Goal: Task Accomplishment & Management: Manage account settings

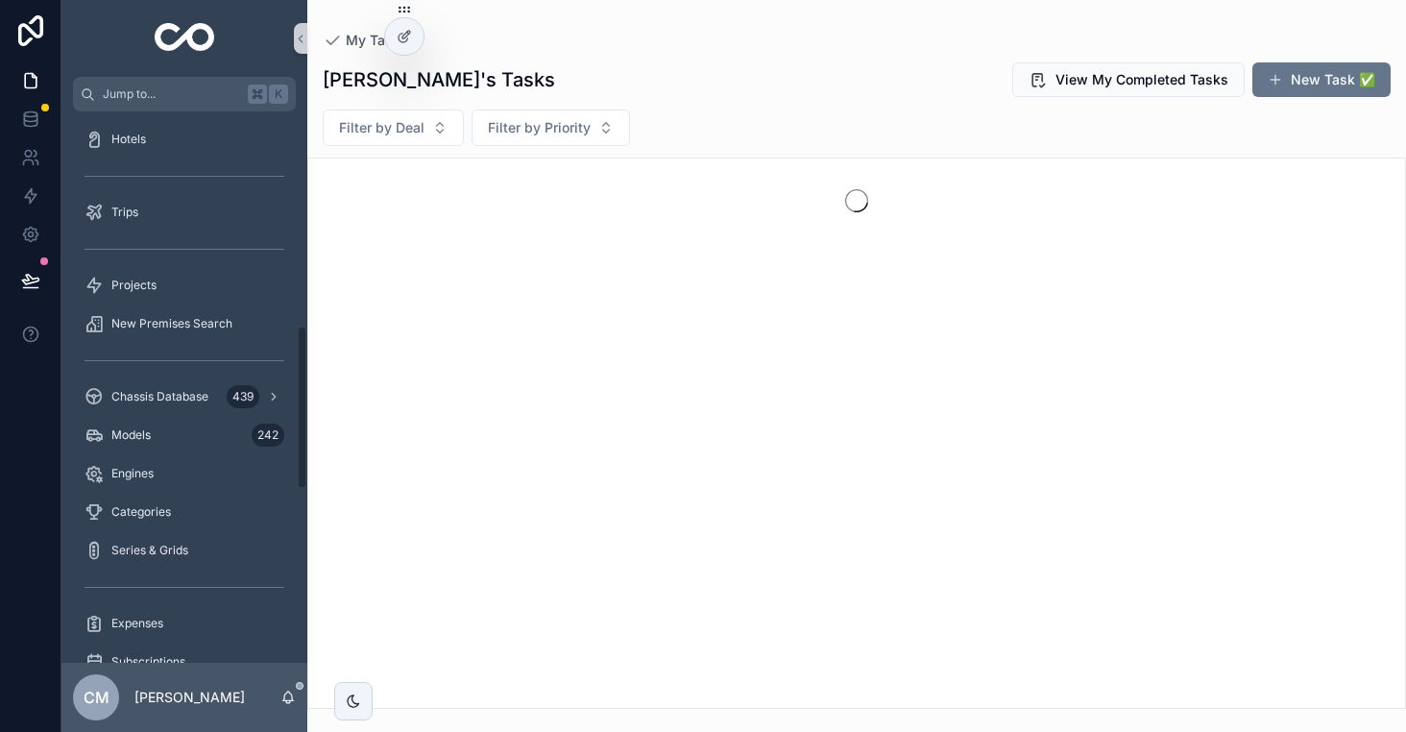
scroll to position [754, 0]
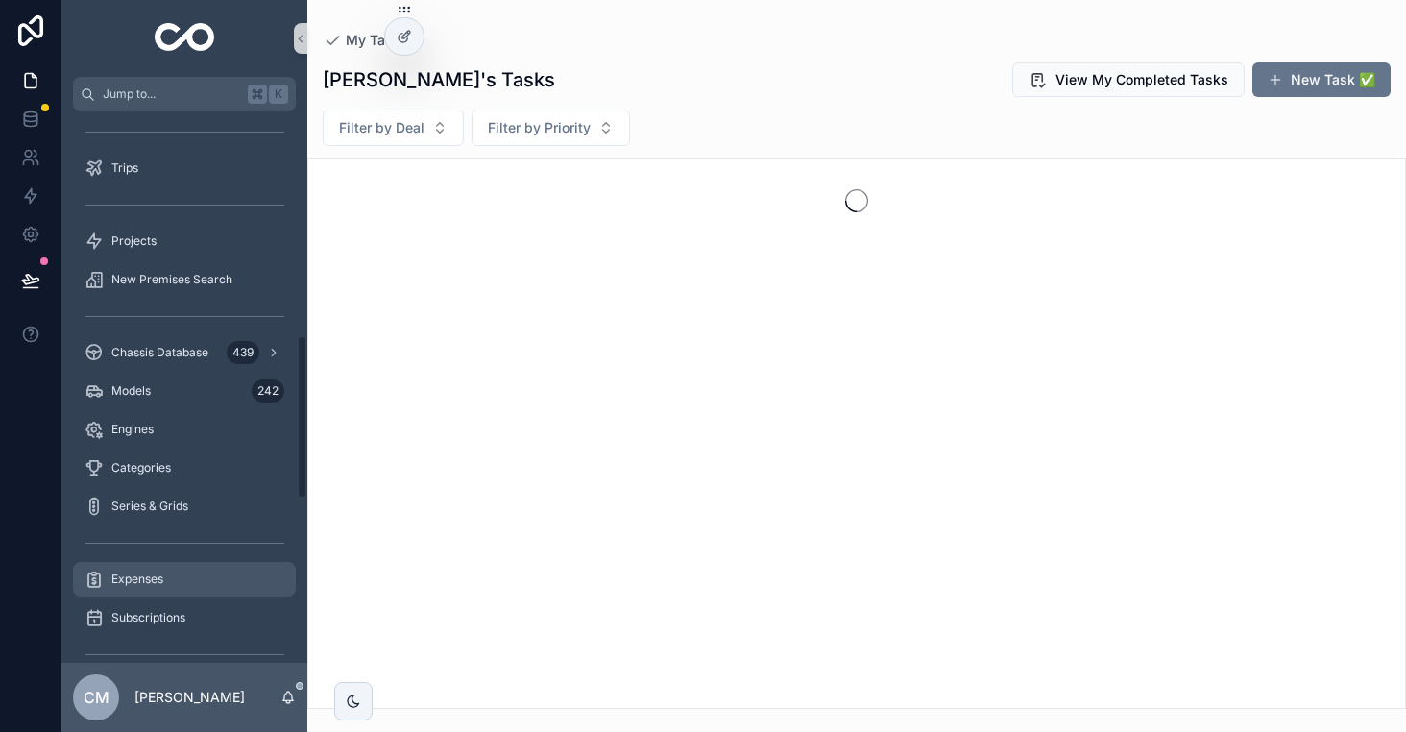
click at [133, 574] on span "Expenses" at bounding box center [137, 578] width 52 height 15
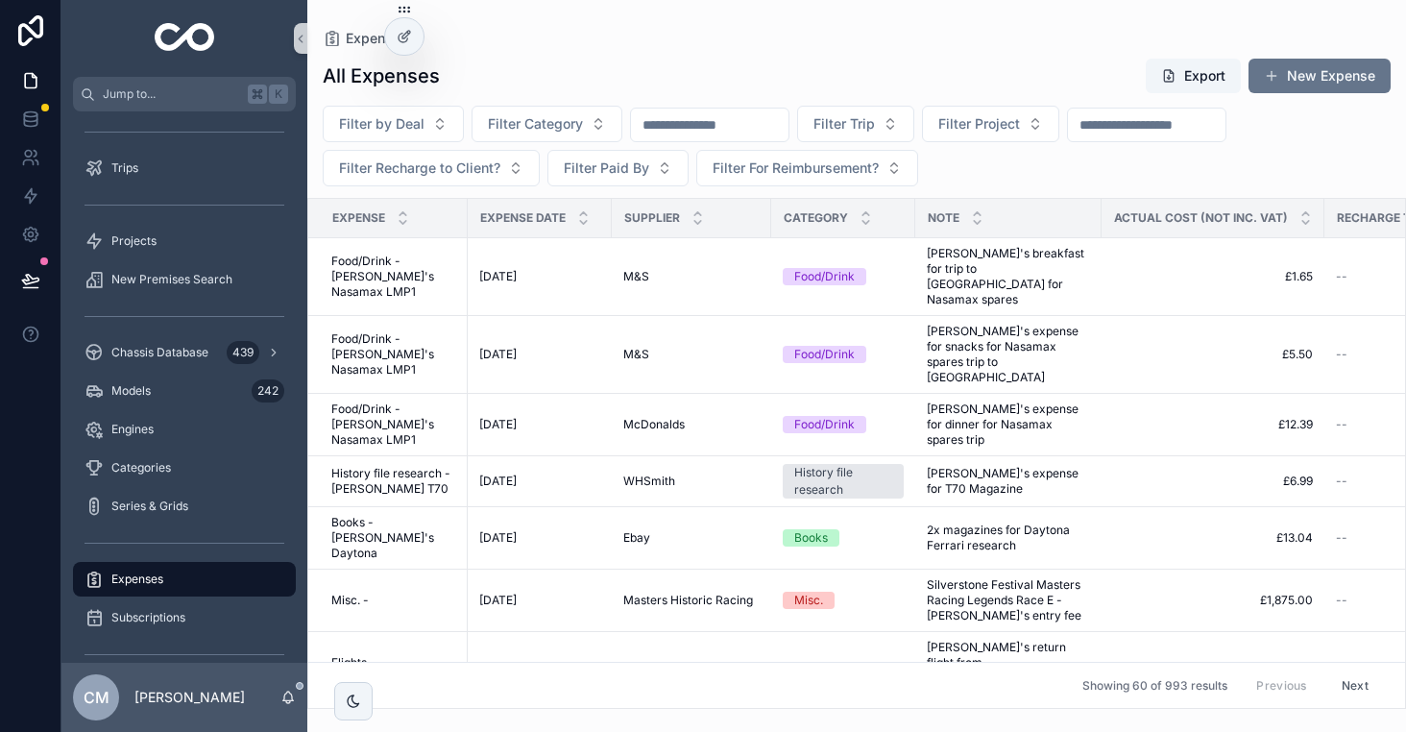
click at [731, 122] on input "scrollable content" at bounding box center [710, 124] width 158 height 27
type input "********"
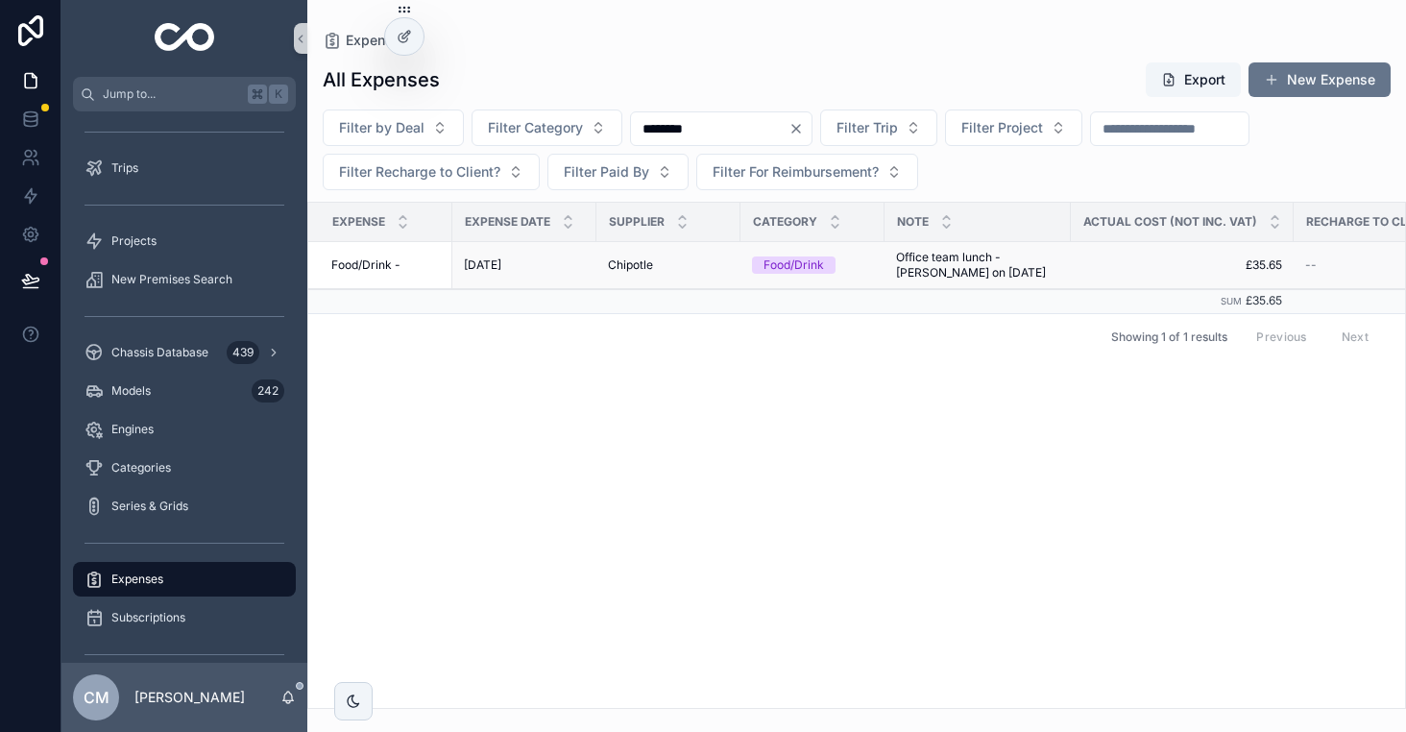
click at [643, 257] on span "Chipotle" at bounding box center [630, 264] width 45 height 15
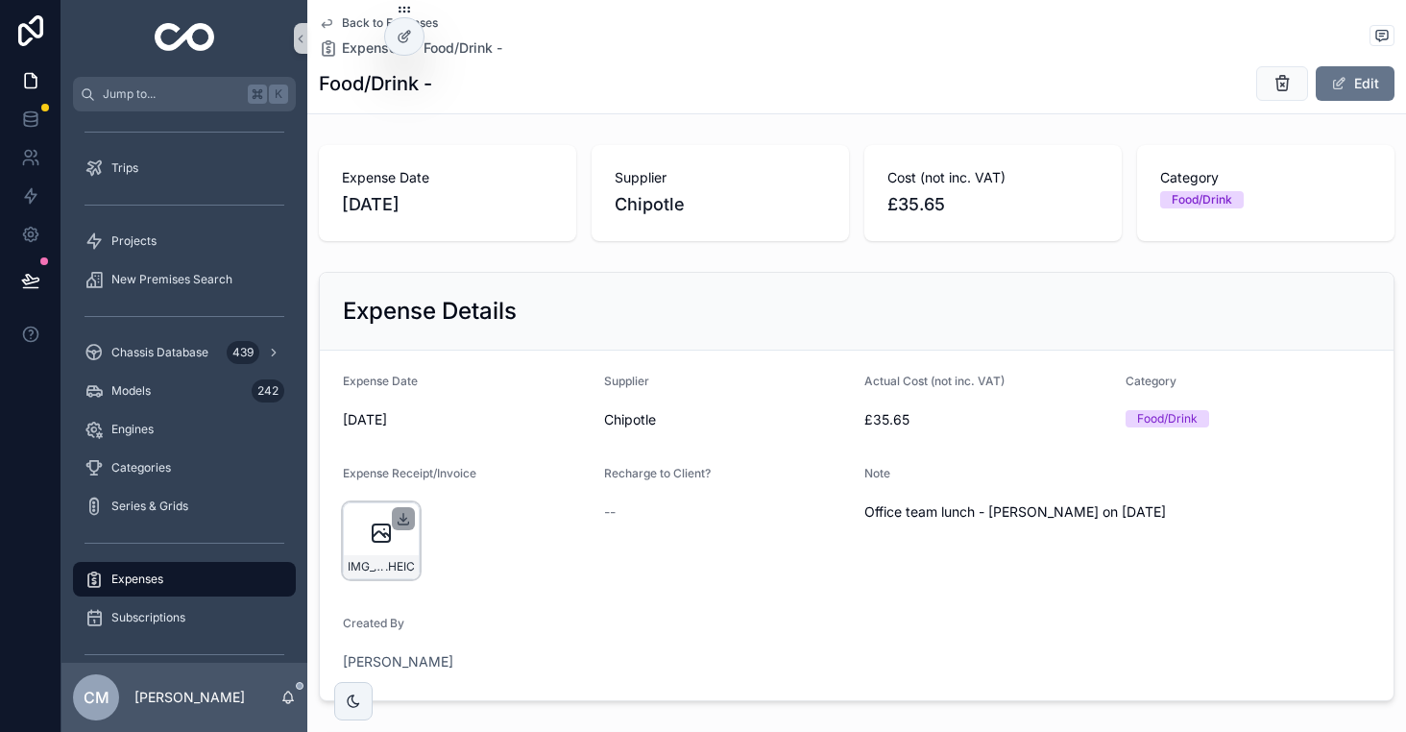
click at [399, 519] on icon "scrollable content" at bounding box center [403, 518] width 15 height 15
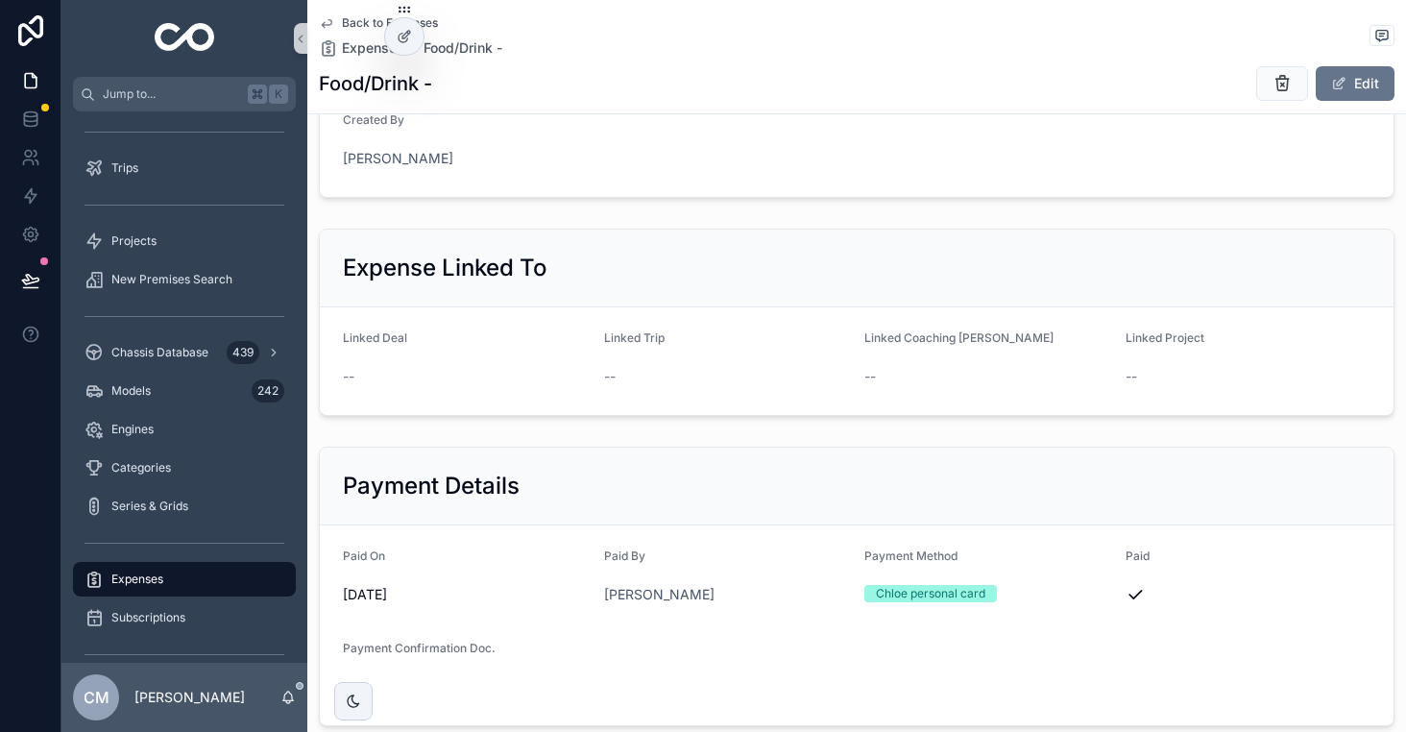
scroll to position [628, 0]
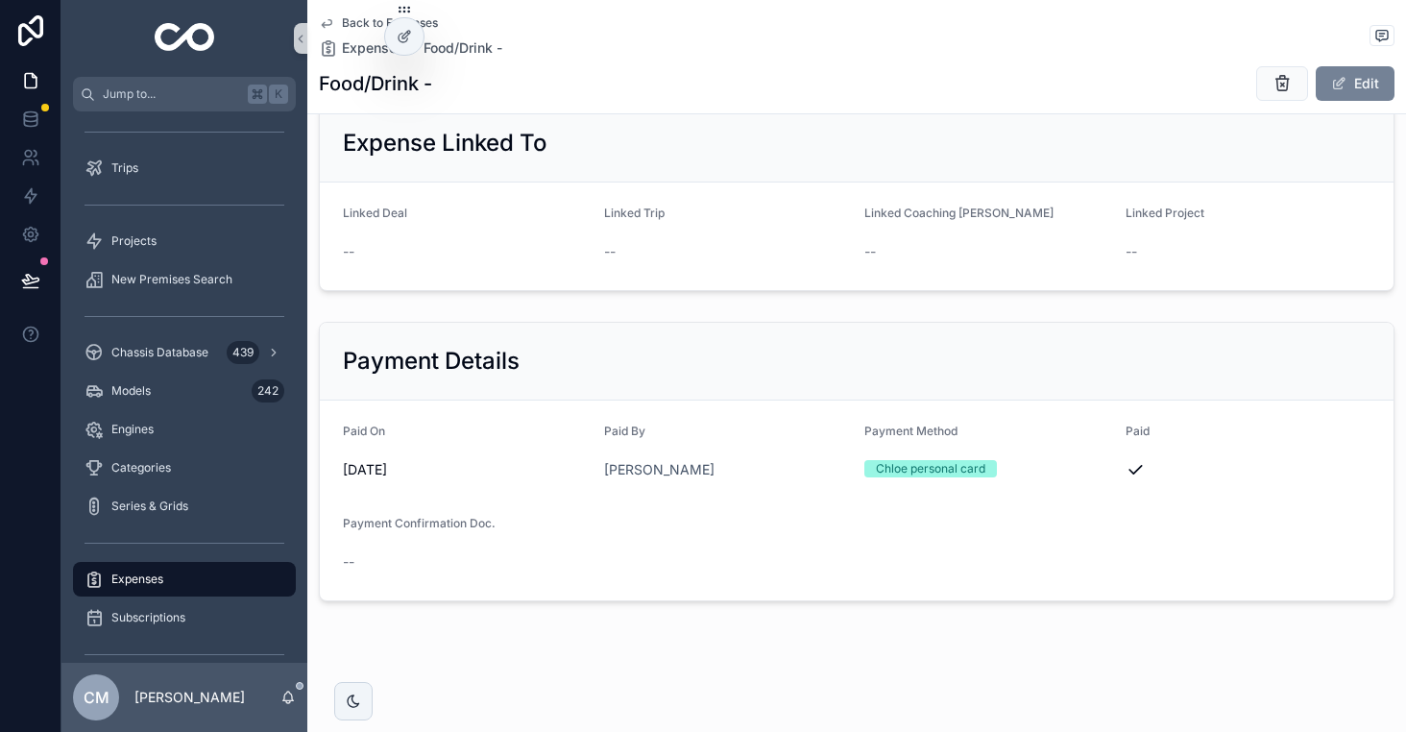
click at [1351, 89] on button "Edit" at bounding box center [1355, 83] width 79 height 35
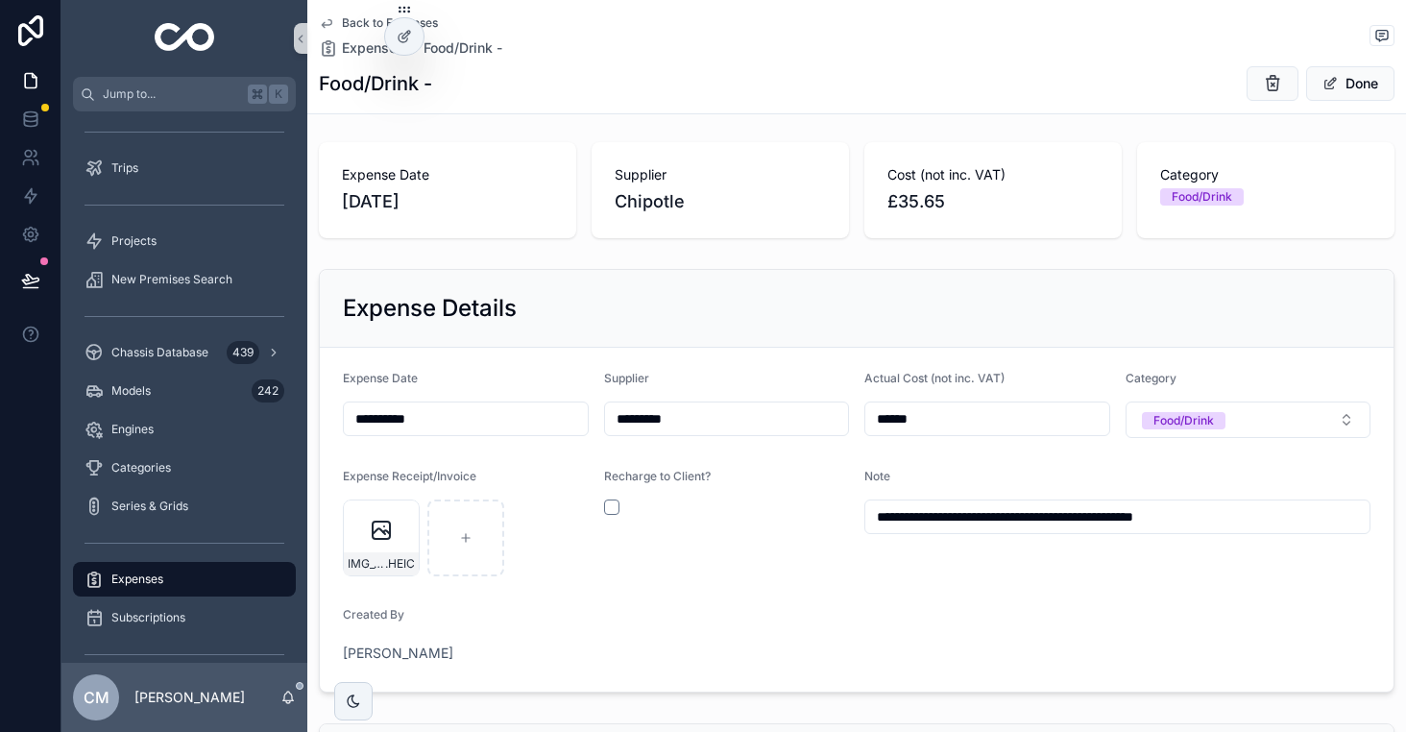
scroll to position [0, 0]
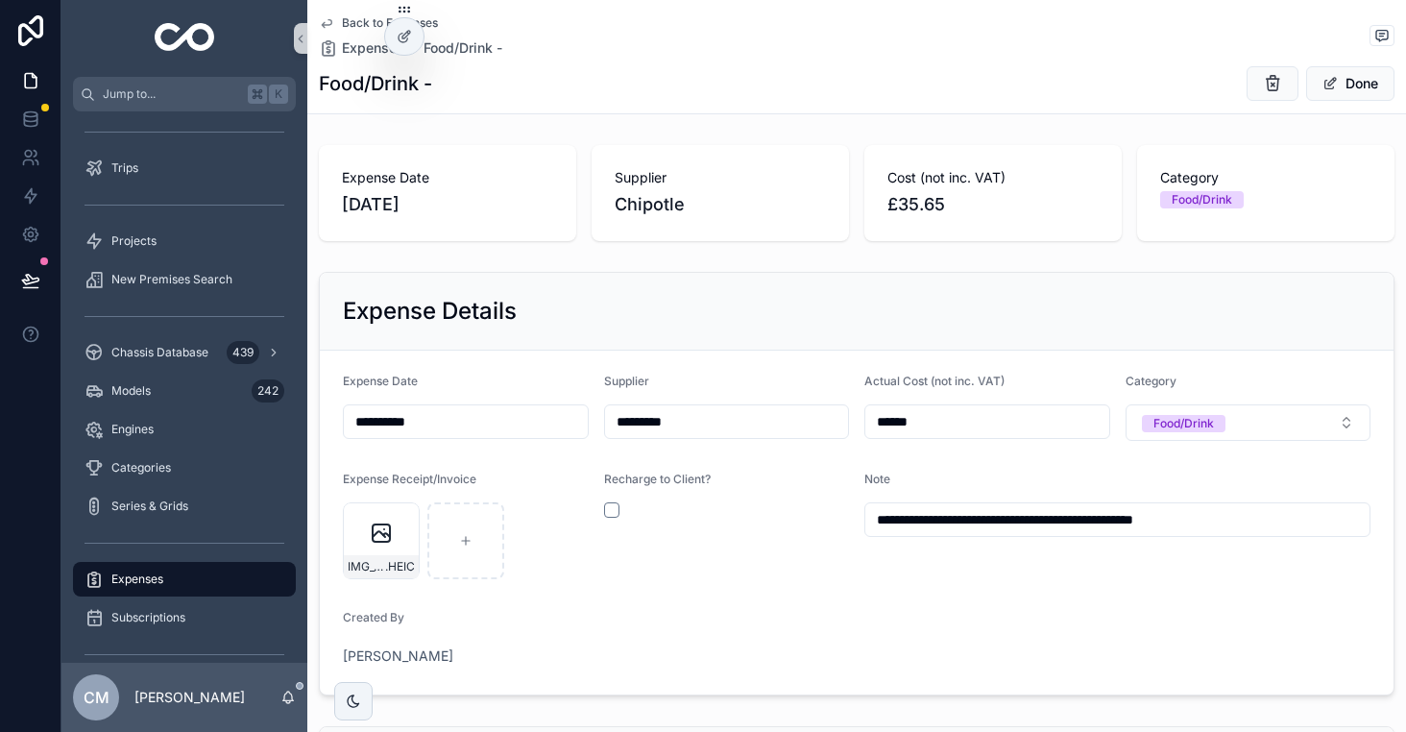
click at [352, 21] on span "Back to Expenses" at bounding box center [390, 22] width 96 height 15
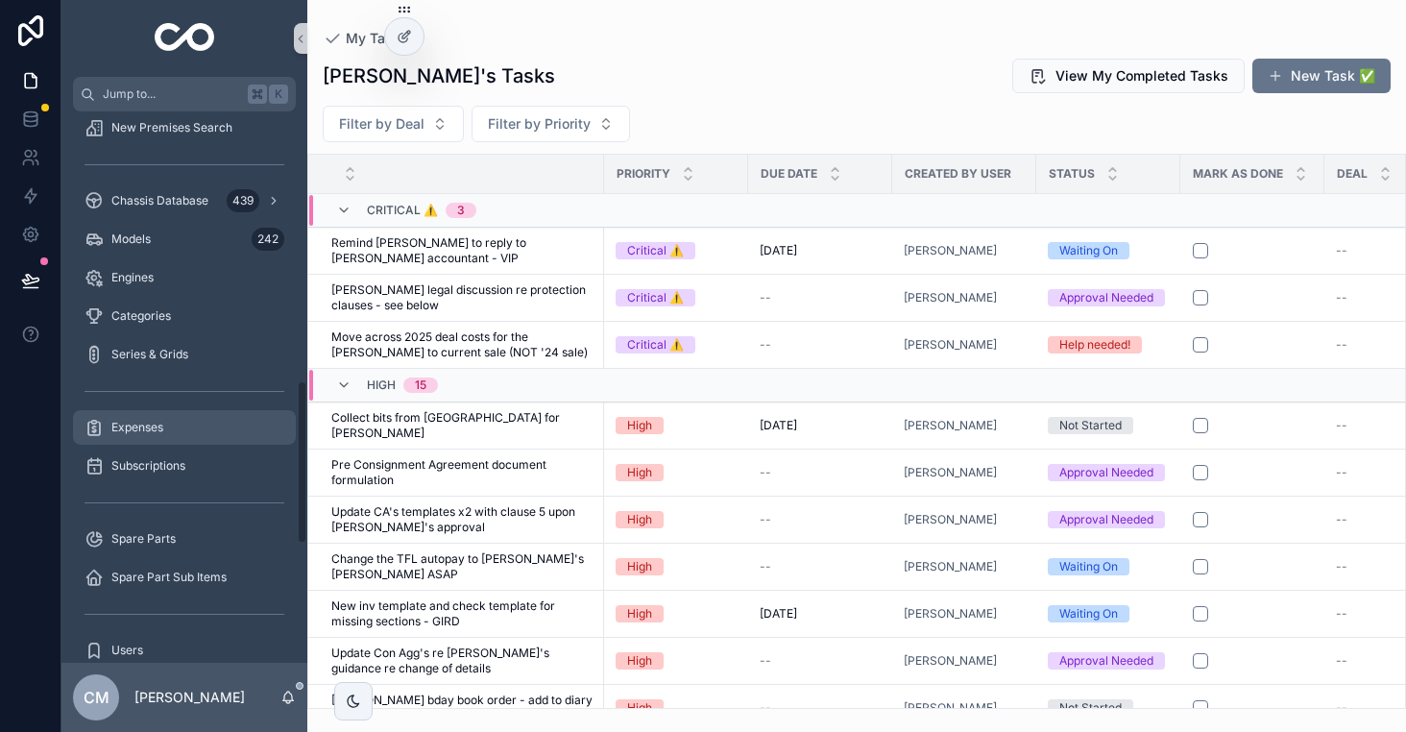
click at [147, 436] on div "Expenses" at bounding box center [185, 427] width 200 height 31
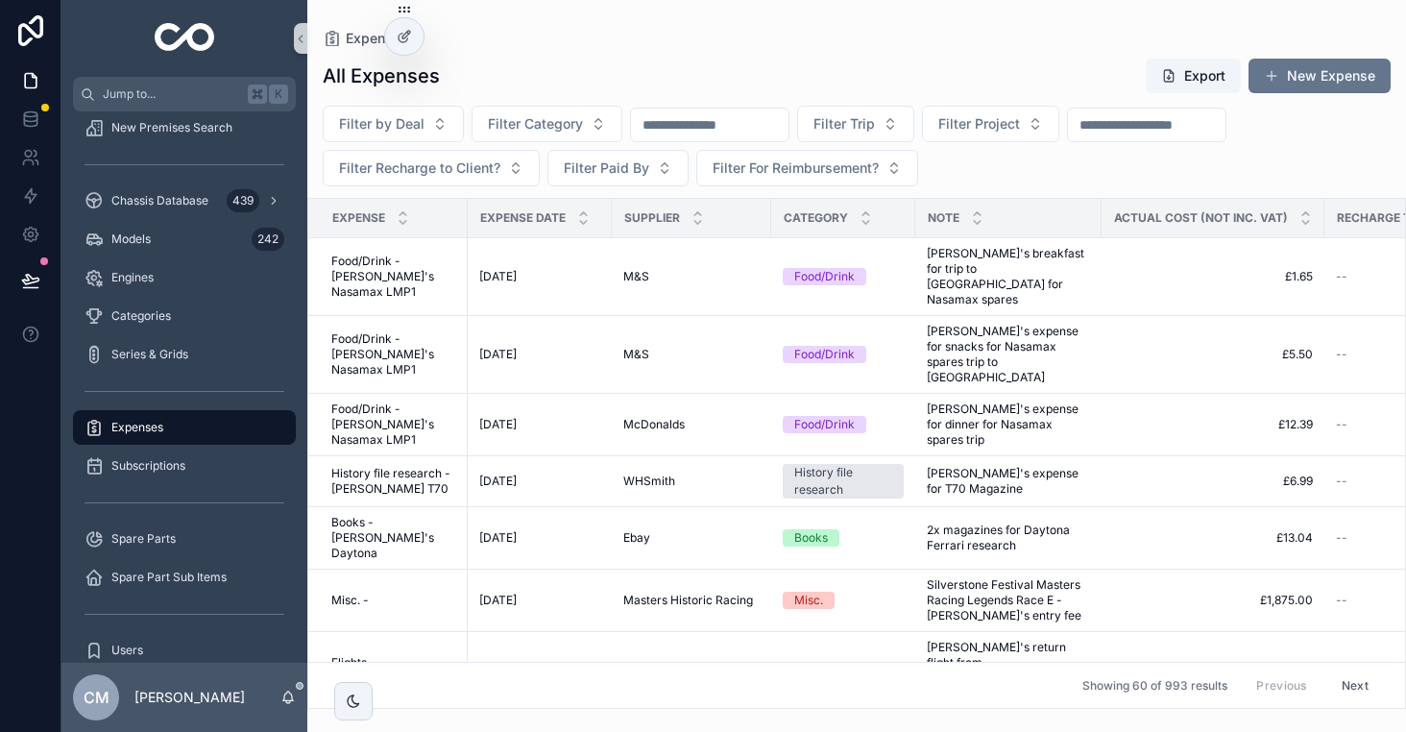
click at [714, 119] on input "scrollable content" at bounding box center [710, 124] width 158 height 27
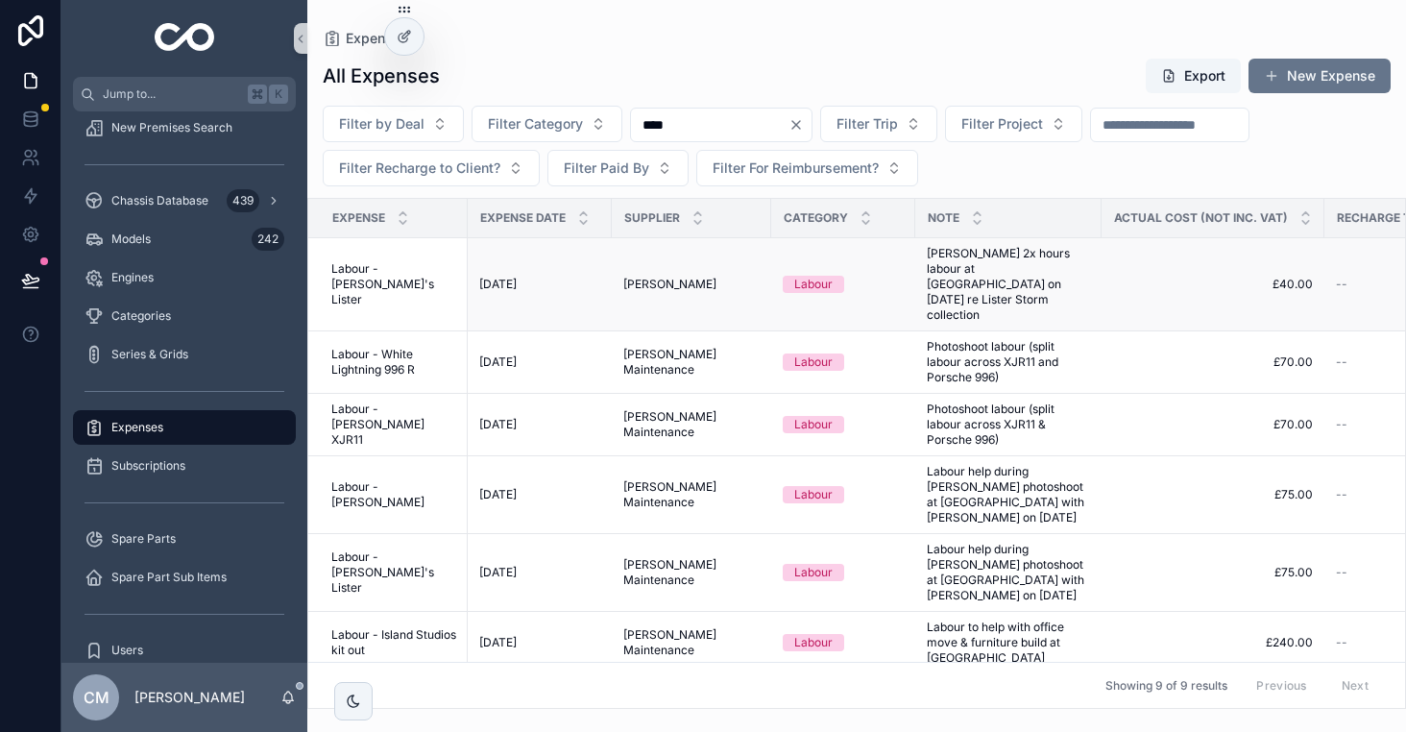
type input "****"
click at [706, 277] on div "Andy Coles Andy Coles" at bounding box center [691, 284] width 136 height 15
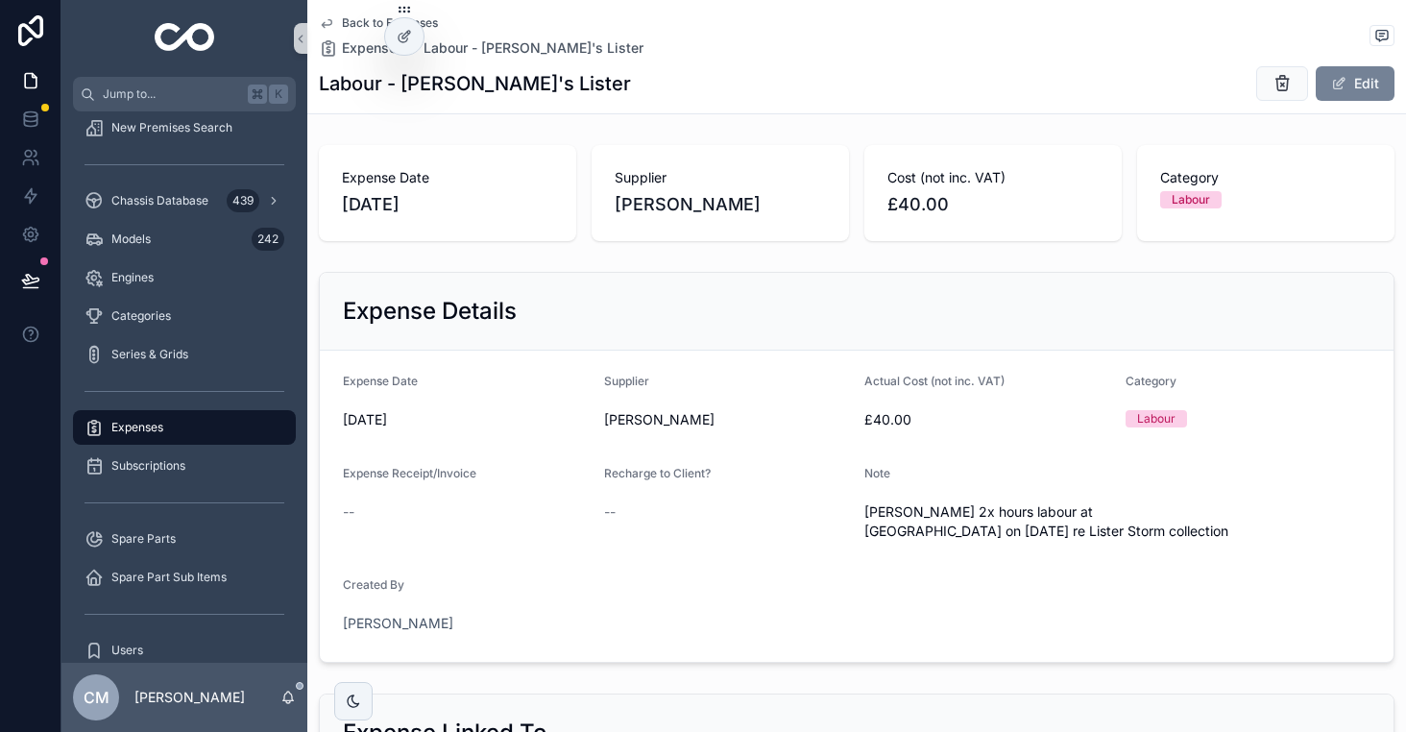
click at [1344, 85] on span "scrollable content" at bounding box center [1338, 83] width 15 height 15
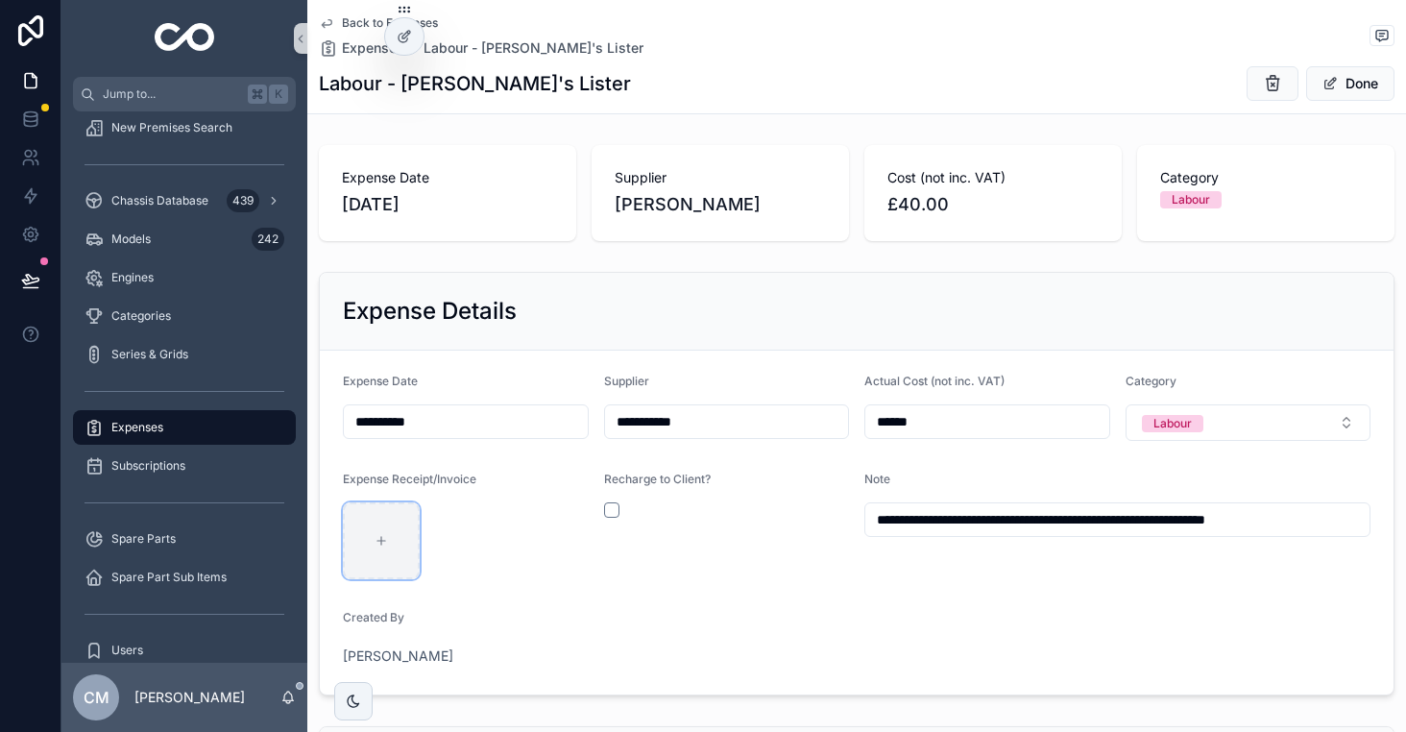
click at [386, 526] on div "scrollable content" at bounding box center [381, 540] width 77 height 77
click at [369, 546] on div "scrollable content" at bounding box center [381, 540] width 77 height 77
type input "**********"
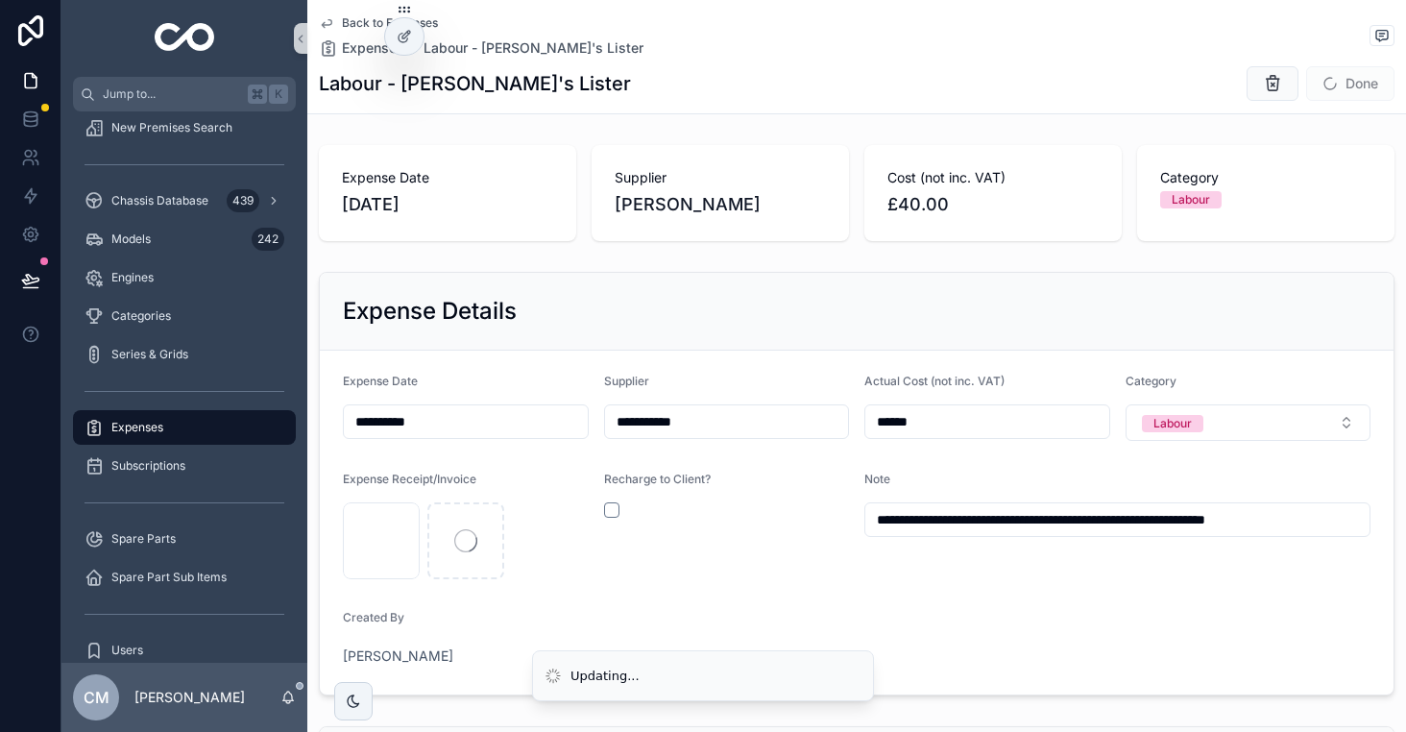
click at [356, 27] on span "Back to Expenses" at bounding box center [390, 22] width 96 height 15
